Goal: Transaction & Acquisition: Purchase product/service

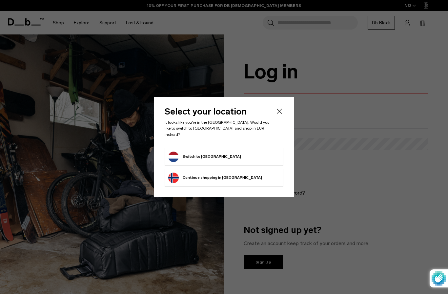
click at [235, 155] on form "Switch to [GEOGRAPHIC_DATA]" at bounding box center [224, 157] width 112 height 11
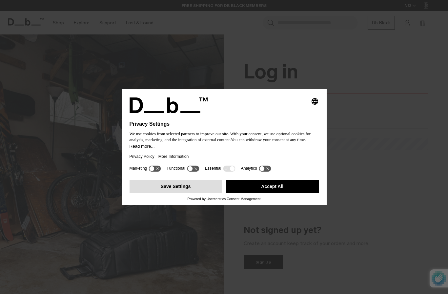
click at [203, 189] on button "Save Settings" at bounding box center [176, 186] width 93 height 13
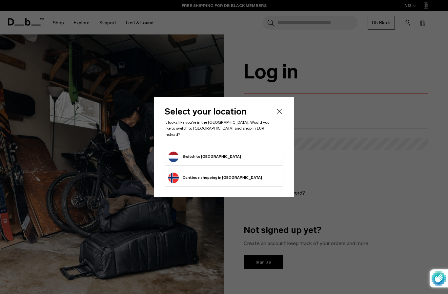
click at [234, 148] on li "Switch to [GEOGRAPHIC_DATA]" at bounding box center [224, 157] width 119 height 18
click at [212, 154] on button "Switch to [GEOGRAPHIC_DATA]" at bounding box center [204, 157] width 73 height 11
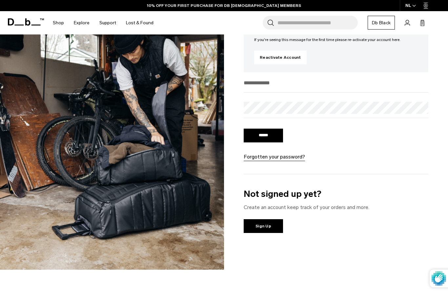
scroll to position [77, 0]
type input "**********"
click at [264, 137] on input "******" at bounding box center [263, 136] width 39 height 14
click at [268, 137] on input "******" at bounding box center [263, 136] width 39 height 14
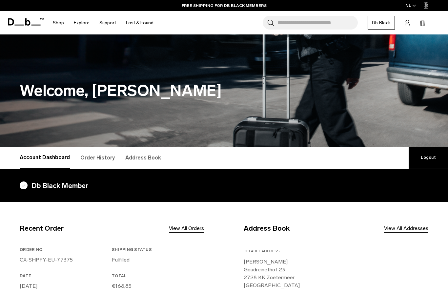
click at [96, 158] on link "Order History" at bounding box center [97, 158] width 34 height 22
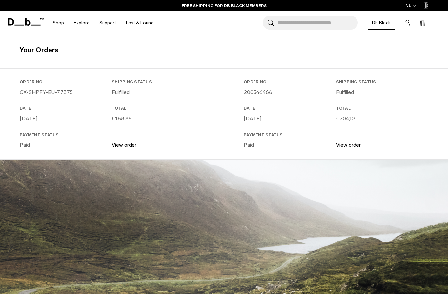
scroll to position [136, 0]
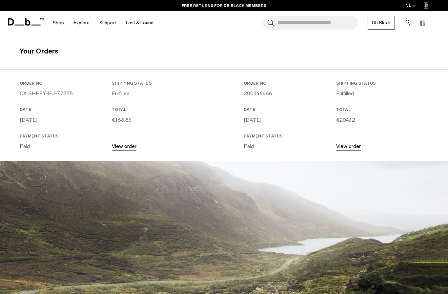
click at [126, 146] on link "View order" at bounding box center [124, 146] width 25 height 6
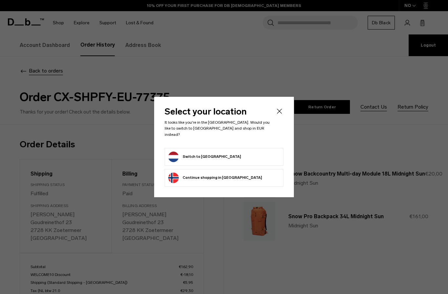
click at [174, 155] on button "Switch to [GEOGRAPHIC_DATA]" at bounding box center [204, 157] width 73 height 11
click at [178, 152] on button "Switch to [GEOGRAPHIC_DATA]" at bounding box center [204, 157] width 73 height 11
click at [278, 114] on icon "Close" at bounding box center [279, 111] width 5 height 5
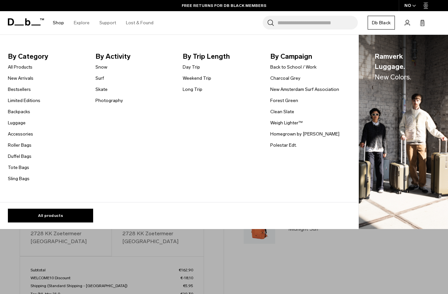
click at [54, 21] on link "Shop" at bounding box center [58, 22] width 11 height 23
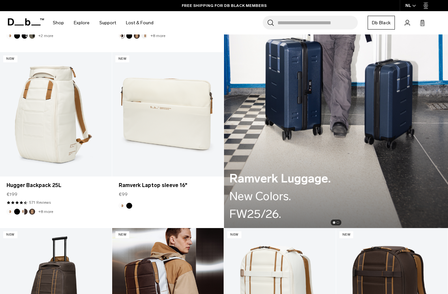
scroll to position [817, 0]
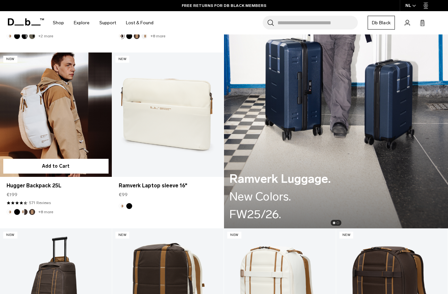
click at [45, 93] on link "Hugger Backpack 25L" at bounding box center [56, 115] width 112 height 124
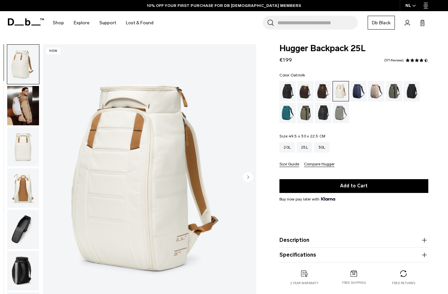
click at [152, 171] on img "1 / 9" at bounding box center [149, 178] width 213 height 267
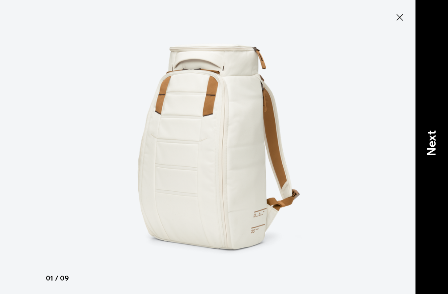
click at [431, 152] on p "Next" at bounding box center [432, 143] width 18 height 26
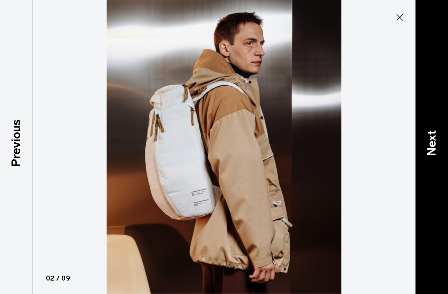
click at [431, 152] on p "Next" at bounding box center [432, 143] width 18 height 26
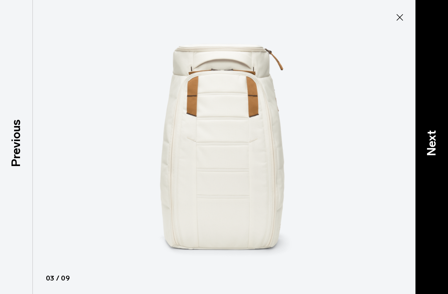
click at [432, 151] on p "Next" at bounding box center [432, 143] width 18 height 26
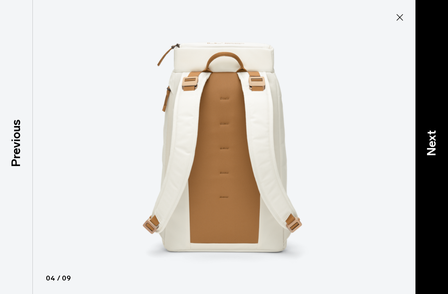
click at [432, 151] on p "Next" at bounding box center [432, 143] width 18 height 26
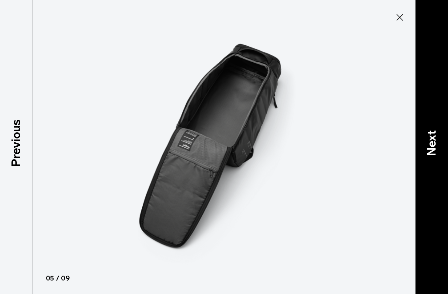
click at [432, 150] on p "Next" at bounding box center [432, 143] width 18 height 26
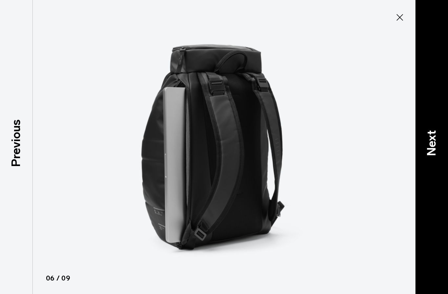
click at [432, 150] on p "Next" at bounding box center [432, 143] width 18 height 26
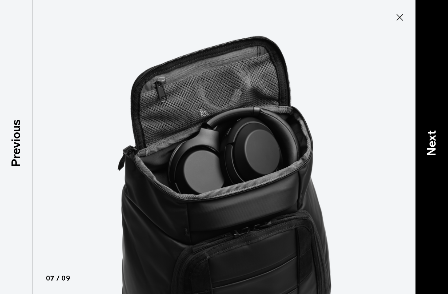
click at [432, 150] on p "Next" at bounding box center [432, 143] width 18 height 26
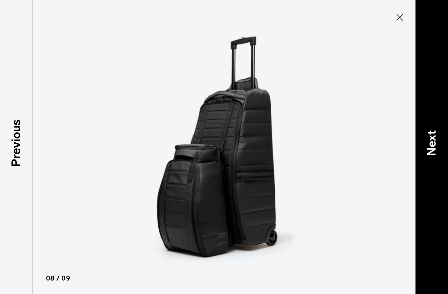
click at [432, 150] on p "Next" at bounding box center [432, 143] width 18 height 26
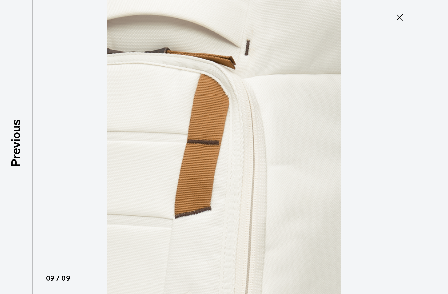
click at [432, 150] on div at bounding box center [224, 147] width 448 height 294
click at [403, 18] on icon at bounding box center [400, 17] width 11 height 11
